Goal: Go to known website: Access a specific website the user already knows

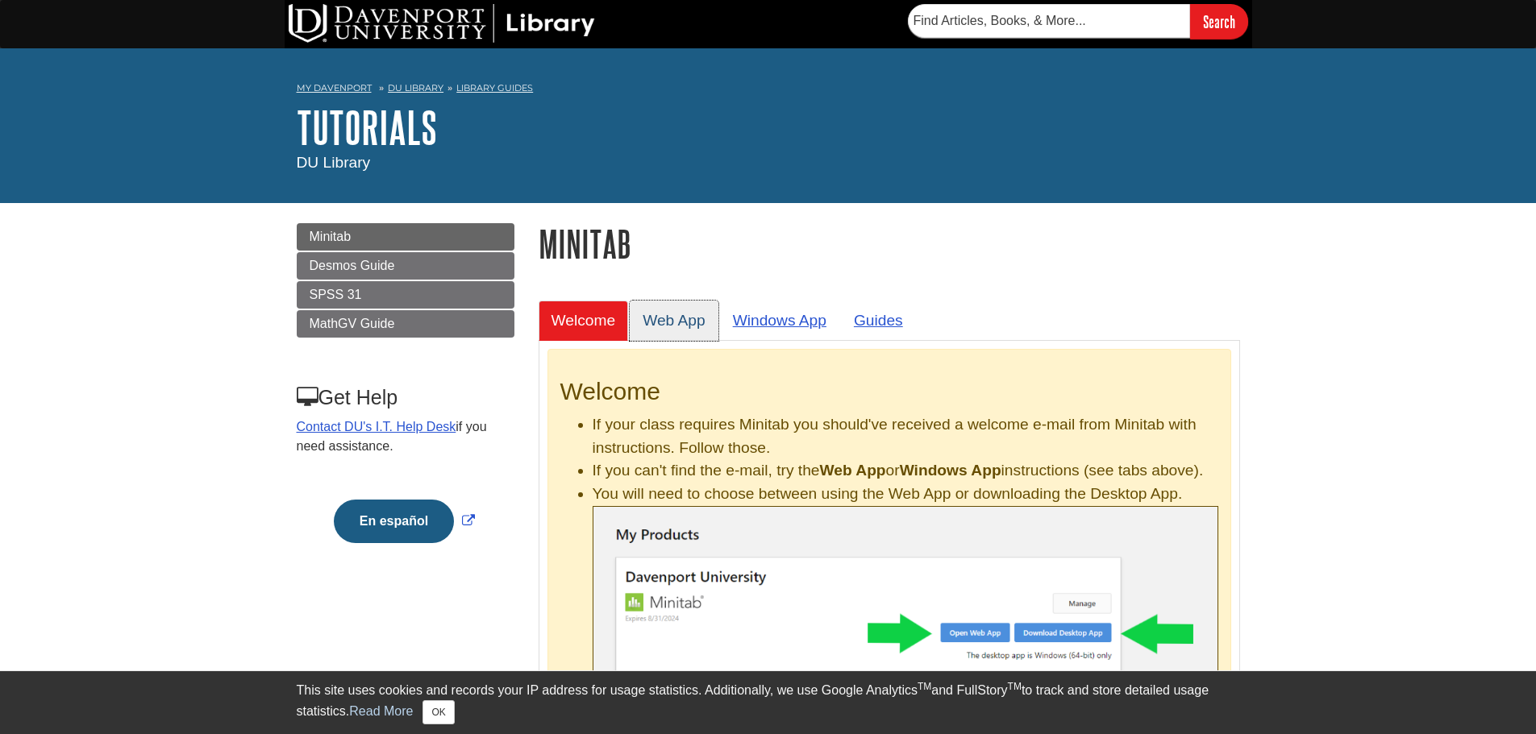
click at [702, 318] on link "Web App" at bounding box center [674, 321] width 89 height 40
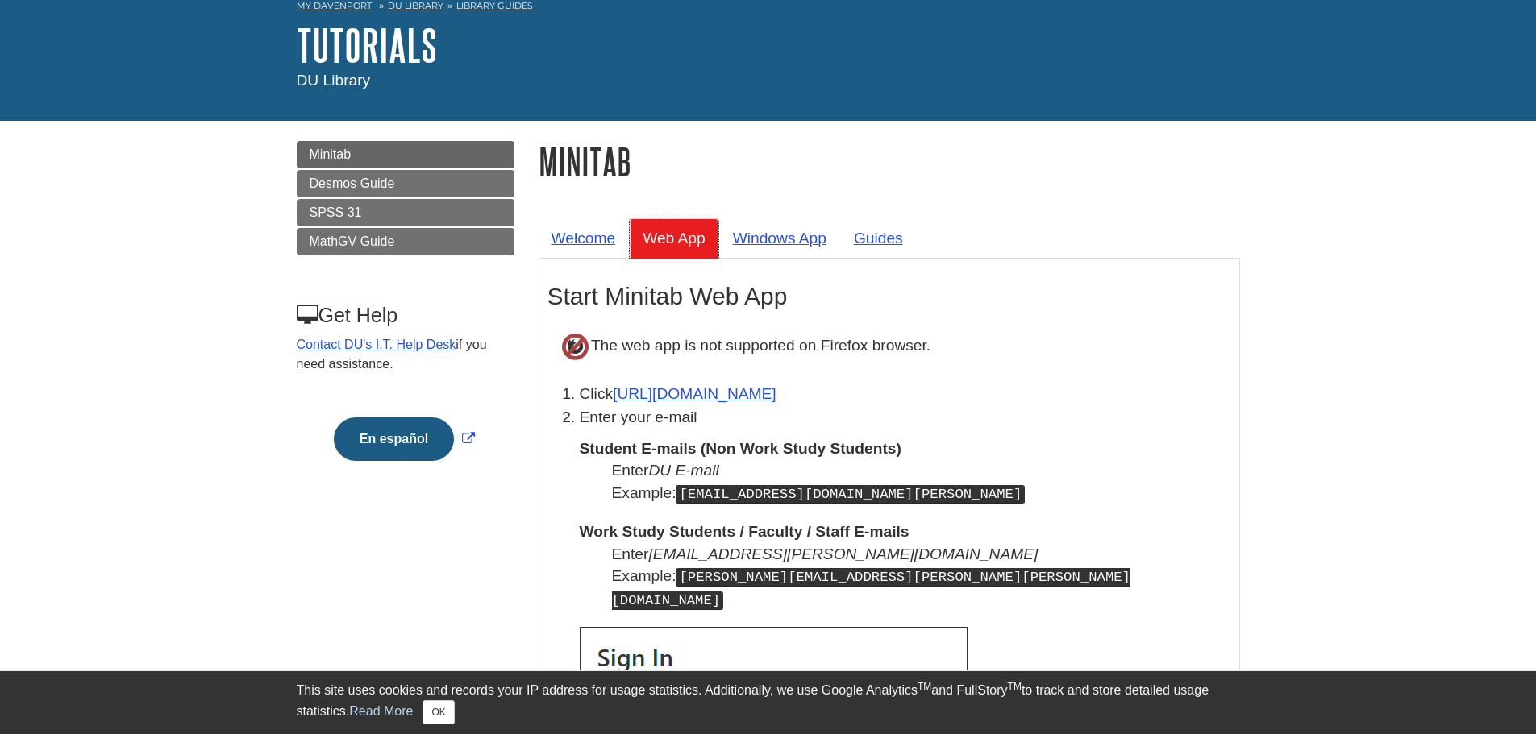
scroll to position [322, 0]
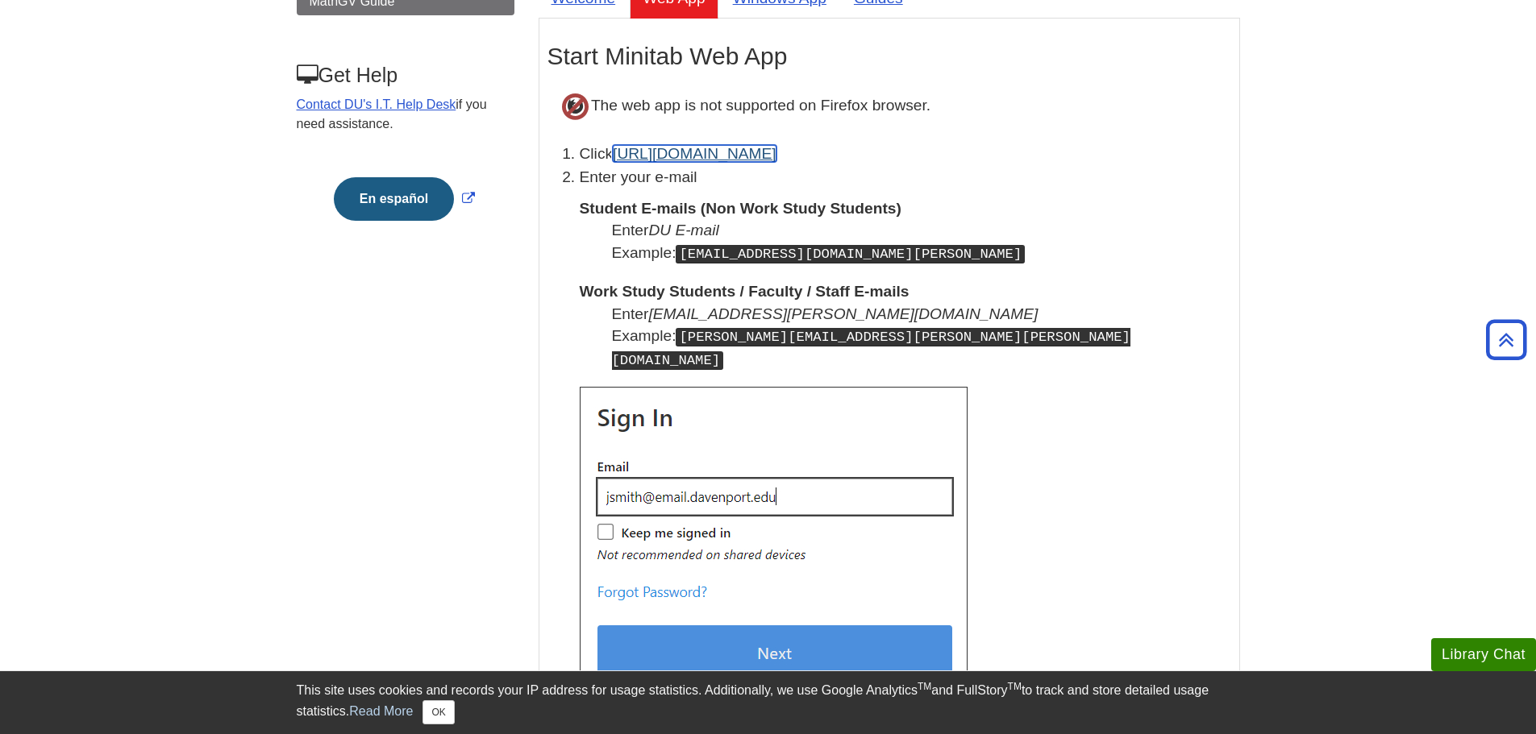
click at [713, 156] on link "[URL][DOMAIN_NAME]" at bounding box center [695, 153] width 164 height 17
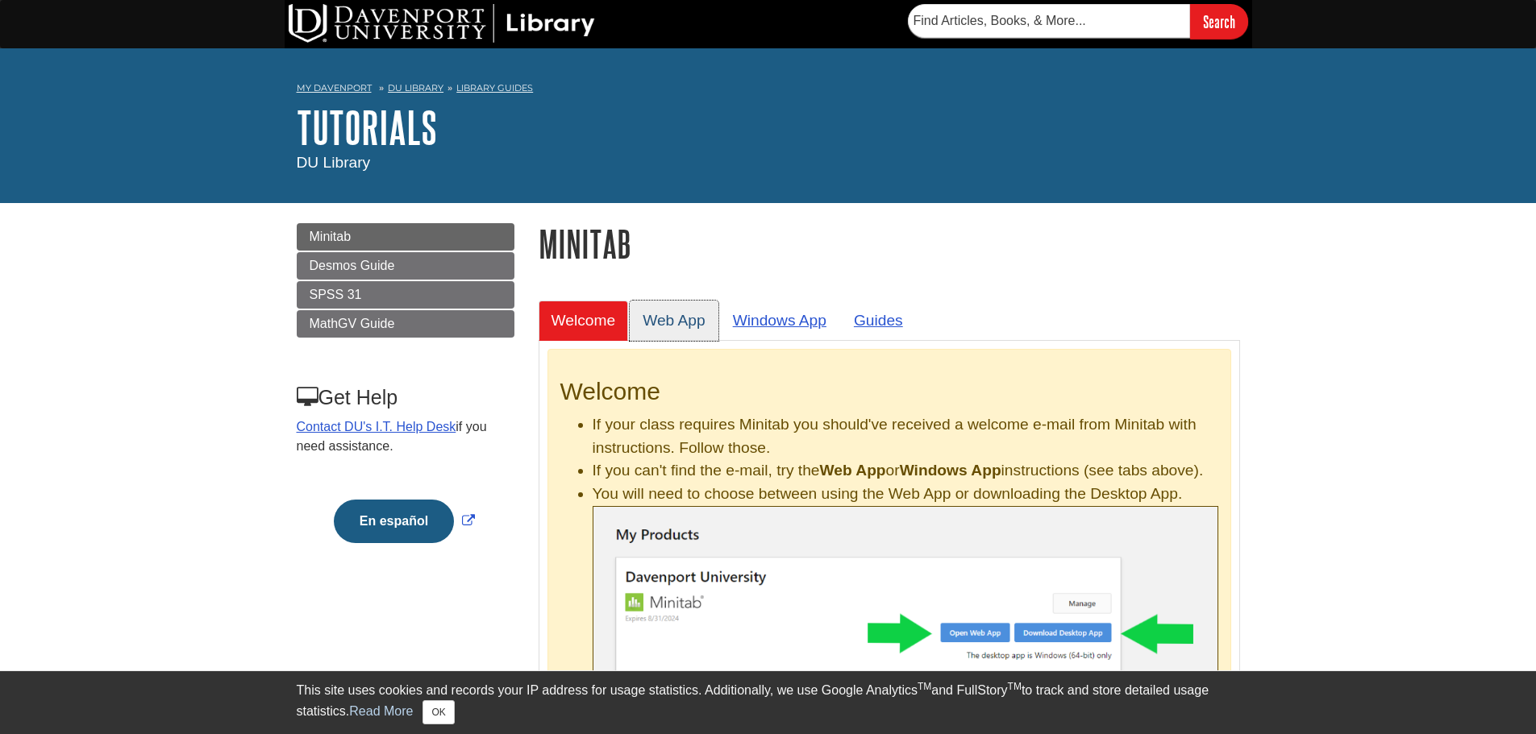
click at [700, 314] on link "Web App" at bounding box center [674, 321] width 89 height 40
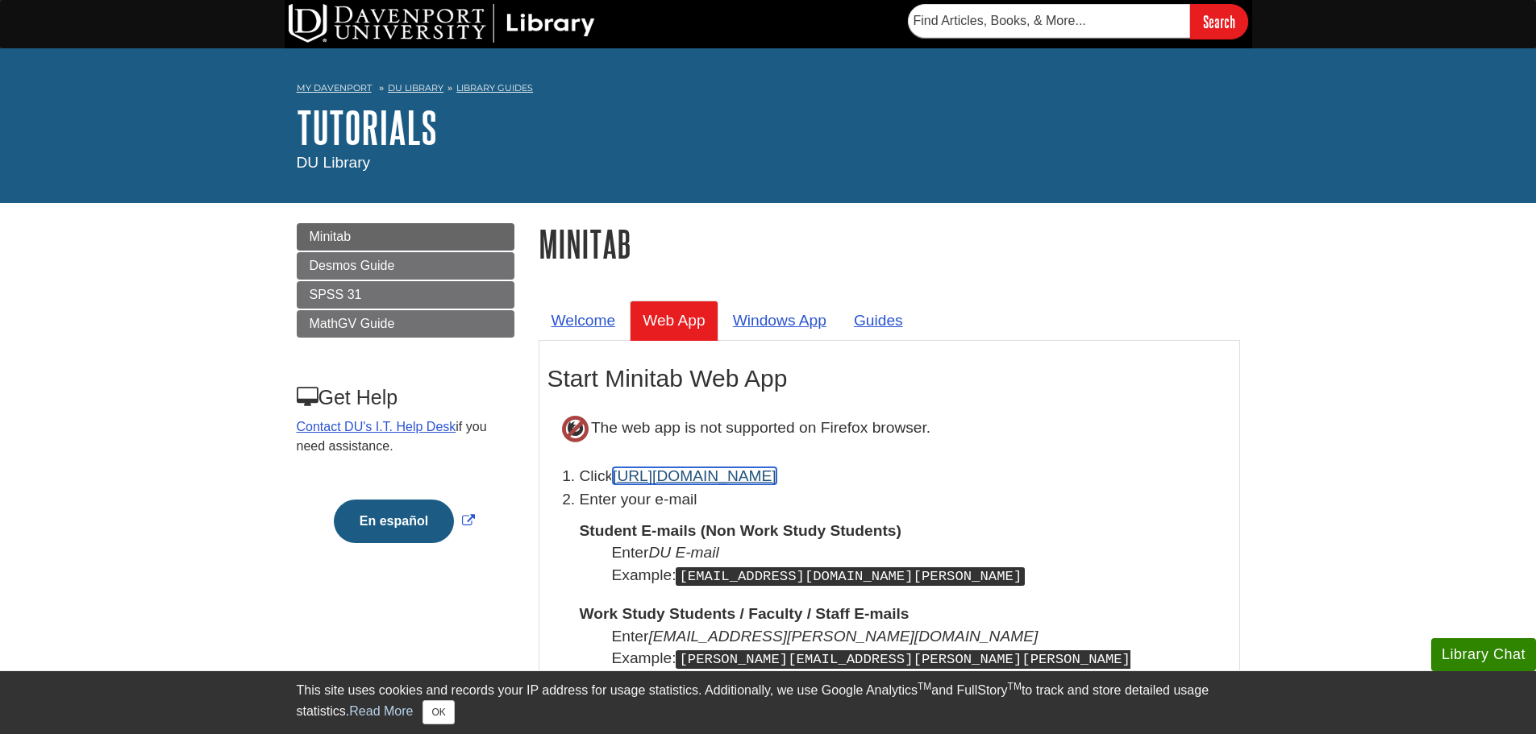
click at [694, 473] on link "[URL][DOMAIN_NAME]" at bounding box center [695, 476] width 164 height 17
